Goal: Task Accomplishment & Management: Manage account settings

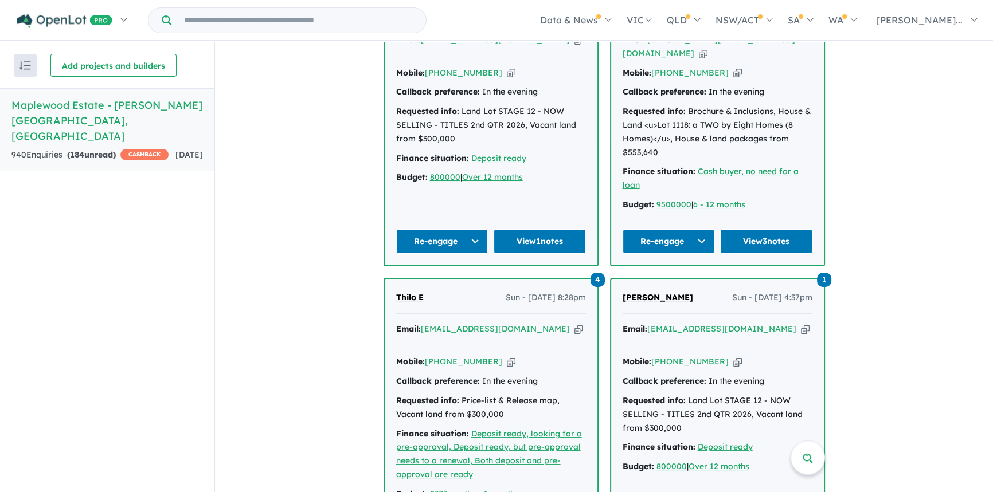
scroll to position [590, 0]
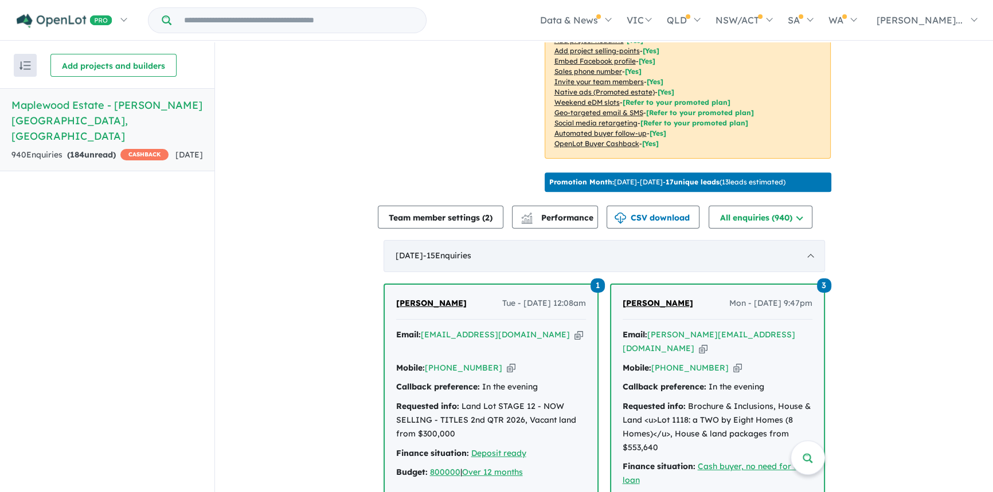
click at [463, 250] on span "- 15 Enquir ies ( 0 unread)" at bounding box center [447, 255] width 48 height 10
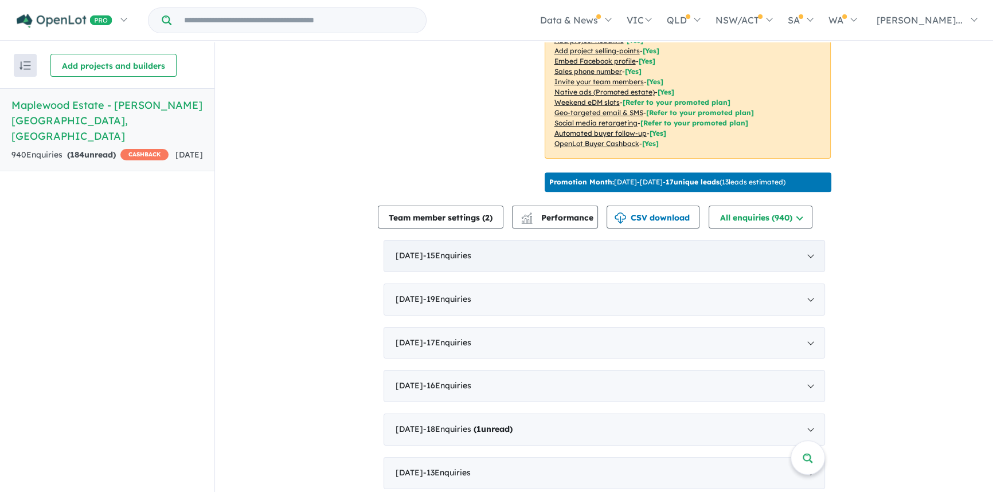
click at [463, 250] on span "- 15 Enquir ies ( 0 unread)" at bounding box center [447, 255] width 48 height 10
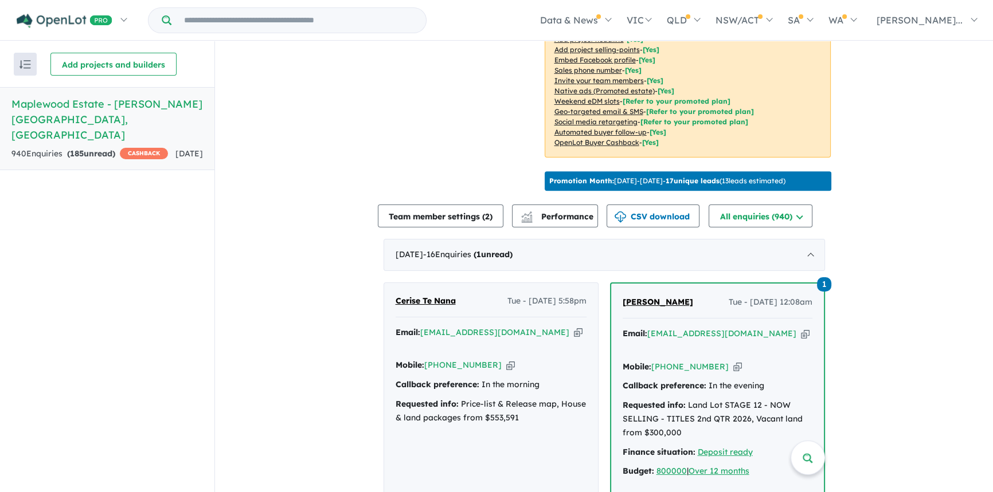
scroll to position [885, 0]
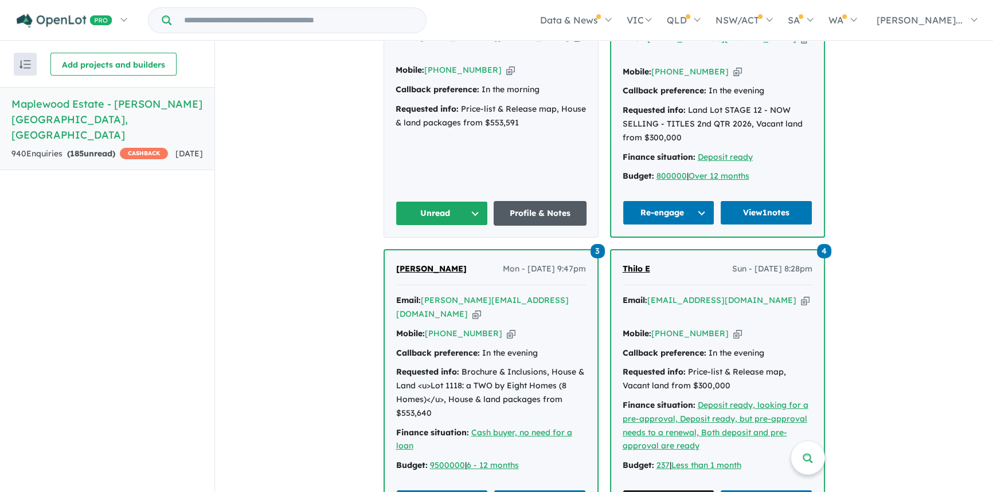
click at [524, 201] on link "Profile & Notes" at bounding box center [539, 213] width 93 height 25
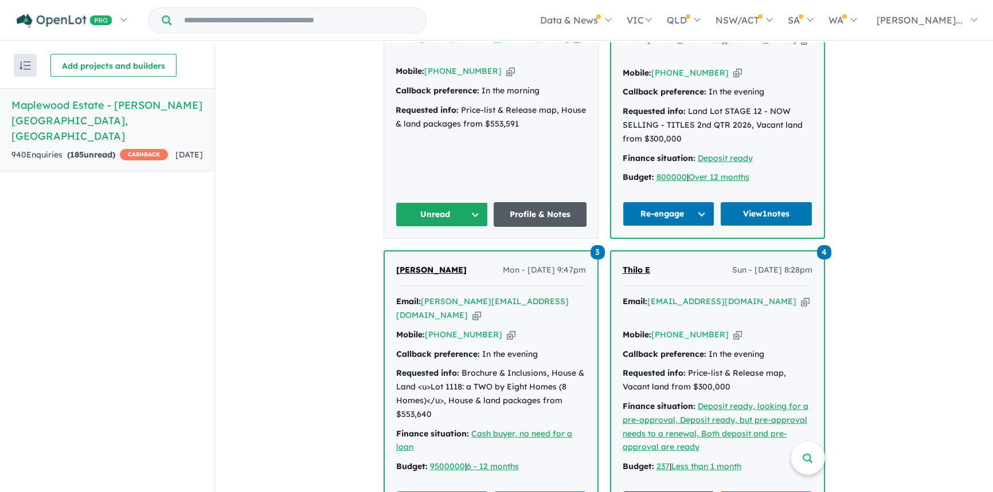
click at [521, 202] on link "Profile & Notes" at bounding box center [539, 214] width 93 height 25
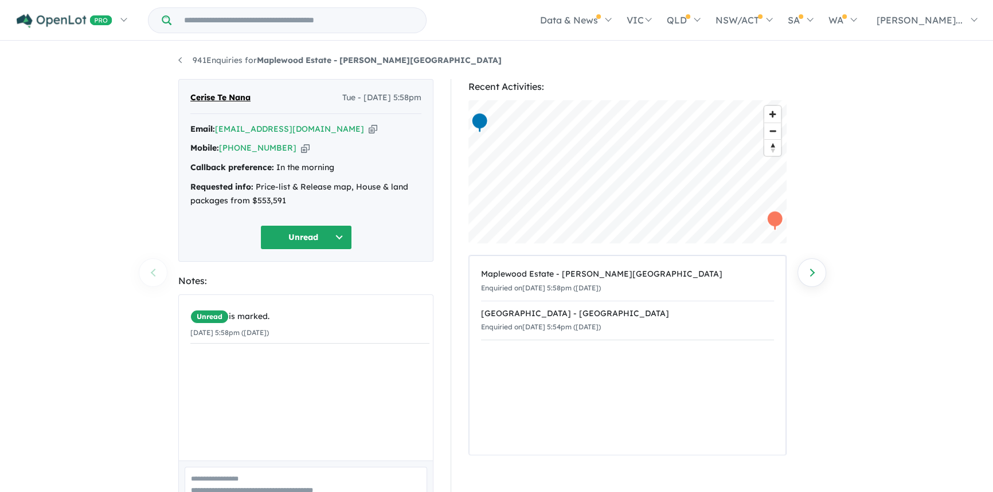
click at [369, 132] on icon "button" at bounding box center [373, 129] width 9 height 12
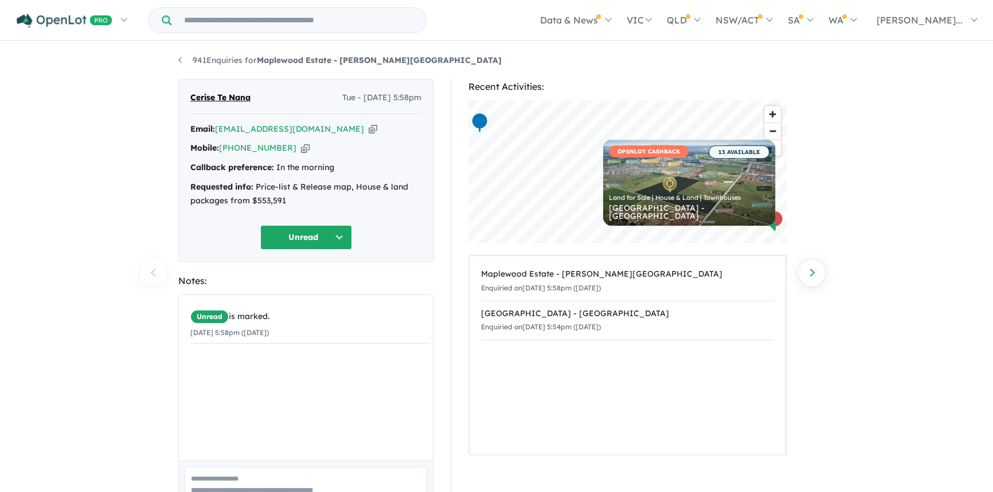
click at [295, 226] on button "Unread" at bounding box center [306, 237] width 92 height 25
click at [293, 315] on button "Re-engage" at bounding box center [311, 317] width 100 height 26
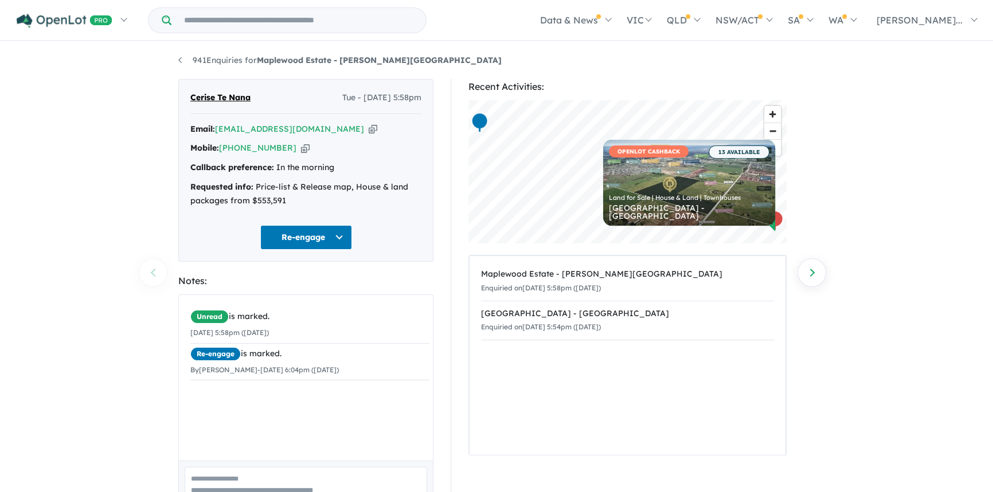
click at [238, 472] on textarea at bounding box center [306, 491] width 242 height 48
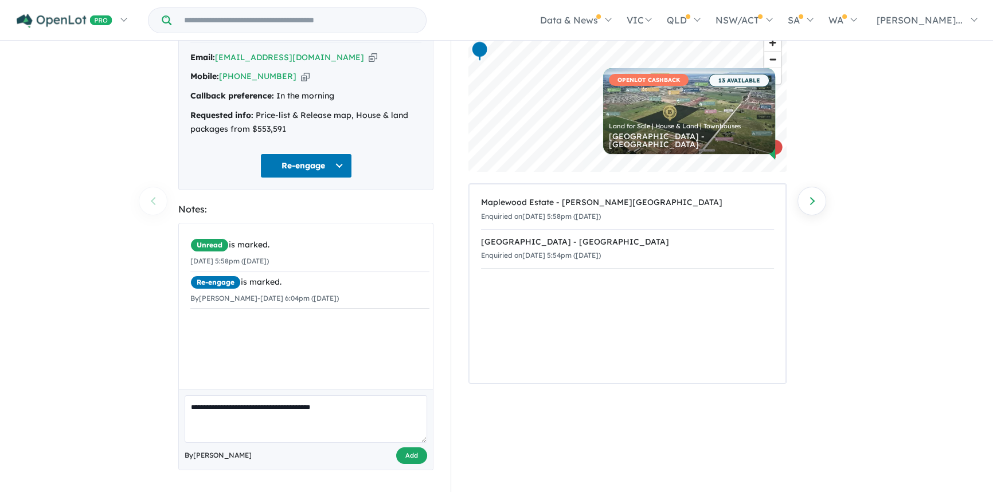
type textarea "**********"
click at [405, 456] on button "Add" at bounding box center [411, 456] width 31 height 17
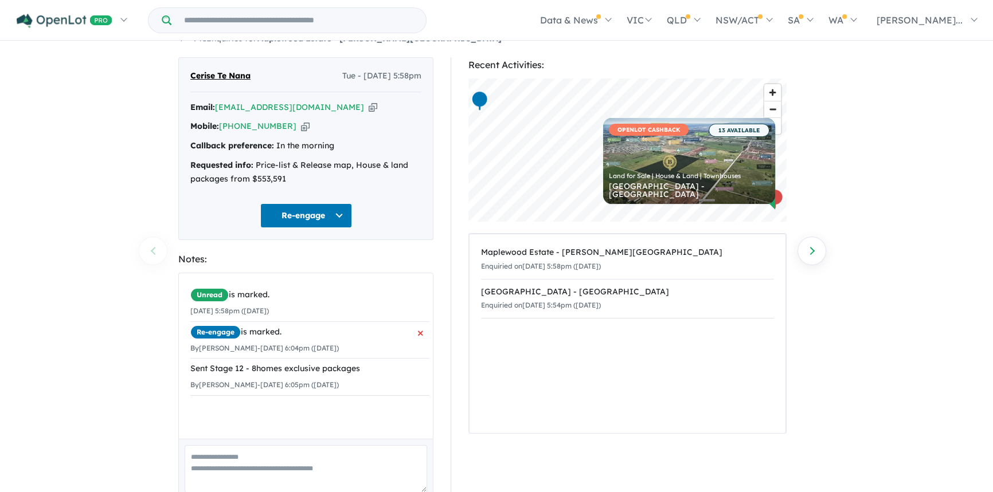
scroll to position [0, 0]
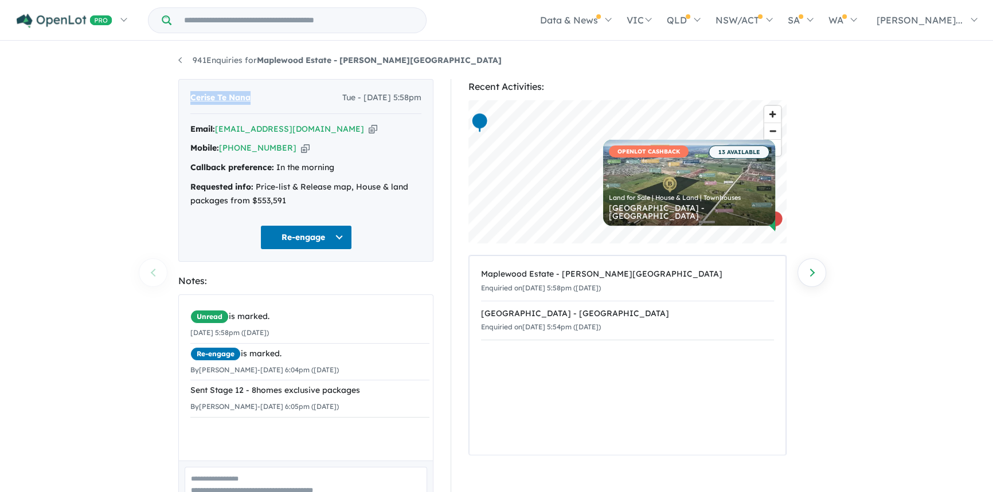
drag, startPoint x: 261, startPoint y: 97, endPoint x: 195, endPoint y: 97, distance: 65.9
click at [192, 97] on div "Cerise Te Nana Tue - 23/09/2025, 5:58pm" at bounding box center [305, 102] width 231 height 23
copy span "Cerise Te Nana"
click at [369, 130] on icon "button" at bounding box center [373, 129] width 9 height 12
copy span "Cerise Te Nana"
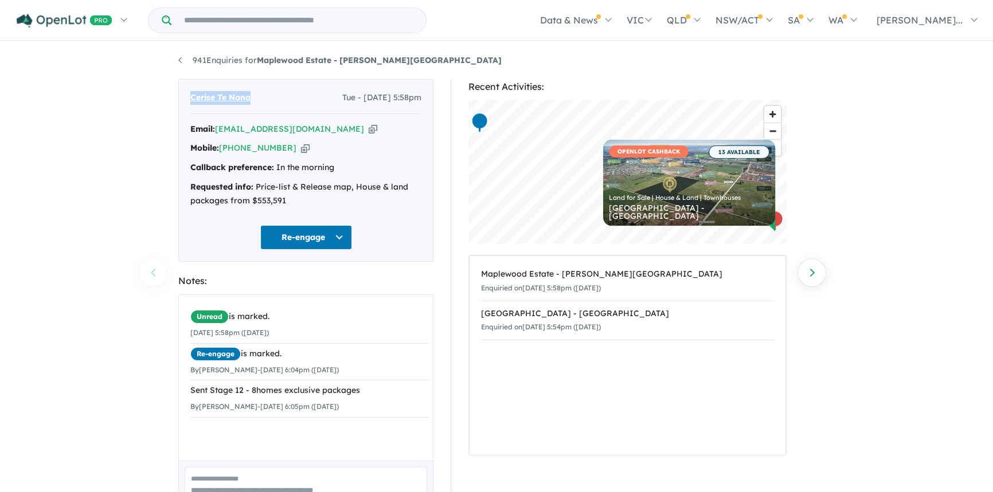
click at [301, 152] on icon "button" at bounding box center [305, 148] width 9 height 12
copy span "Cerise Te Nana"
drag, startPoint x: 193, startPoint y: 146, endPoint x: 281, endPoint y: 147, distance: 88.8
click at [281, 147] on div "Mobile: +61 439 024 499 Copied!" at bounding box center [305, 149] width 231 height 14
copy div "Mobile: +61 439 024 499"
